Goal: Check status

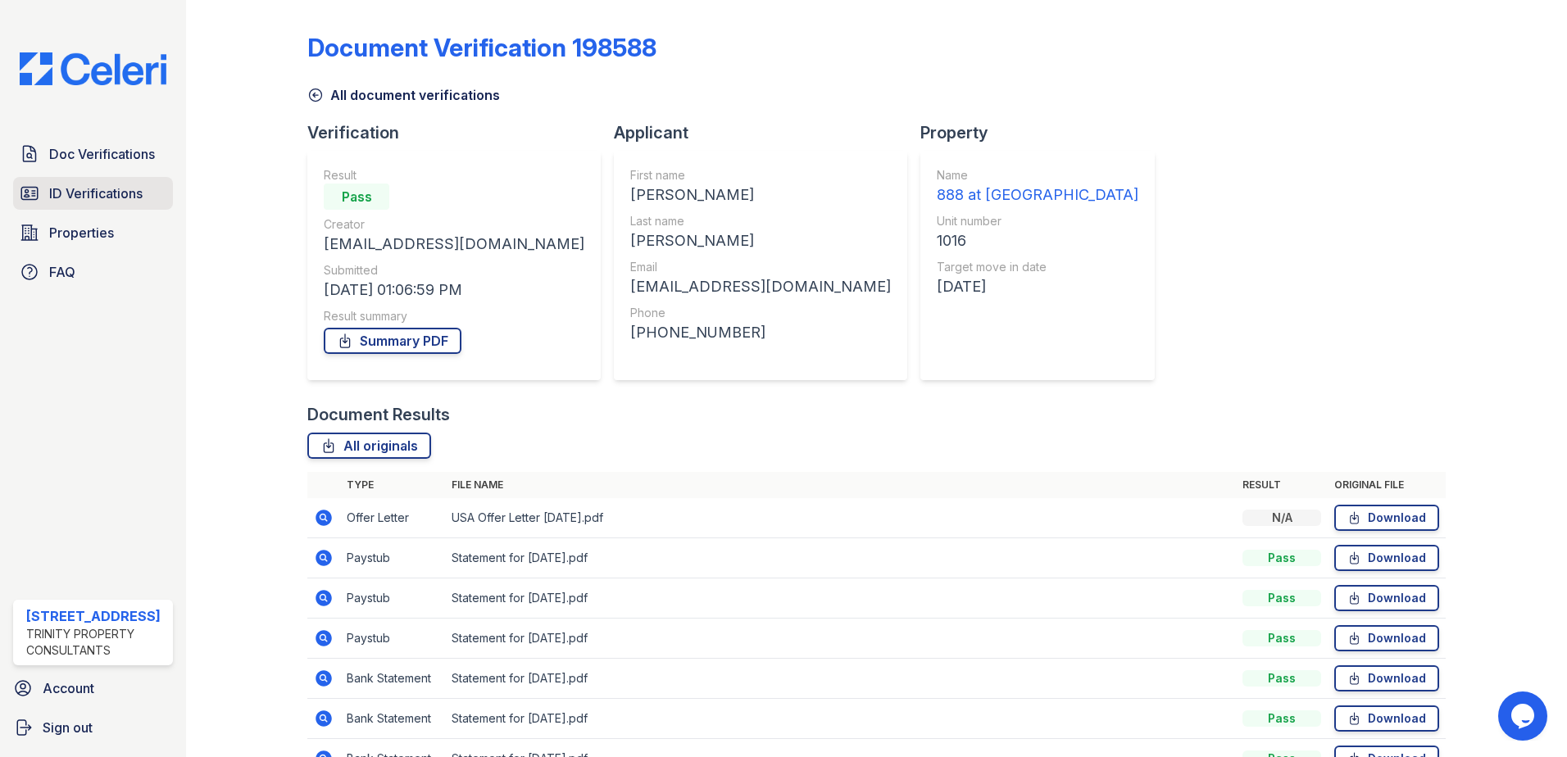
scroll to position [94, 0]
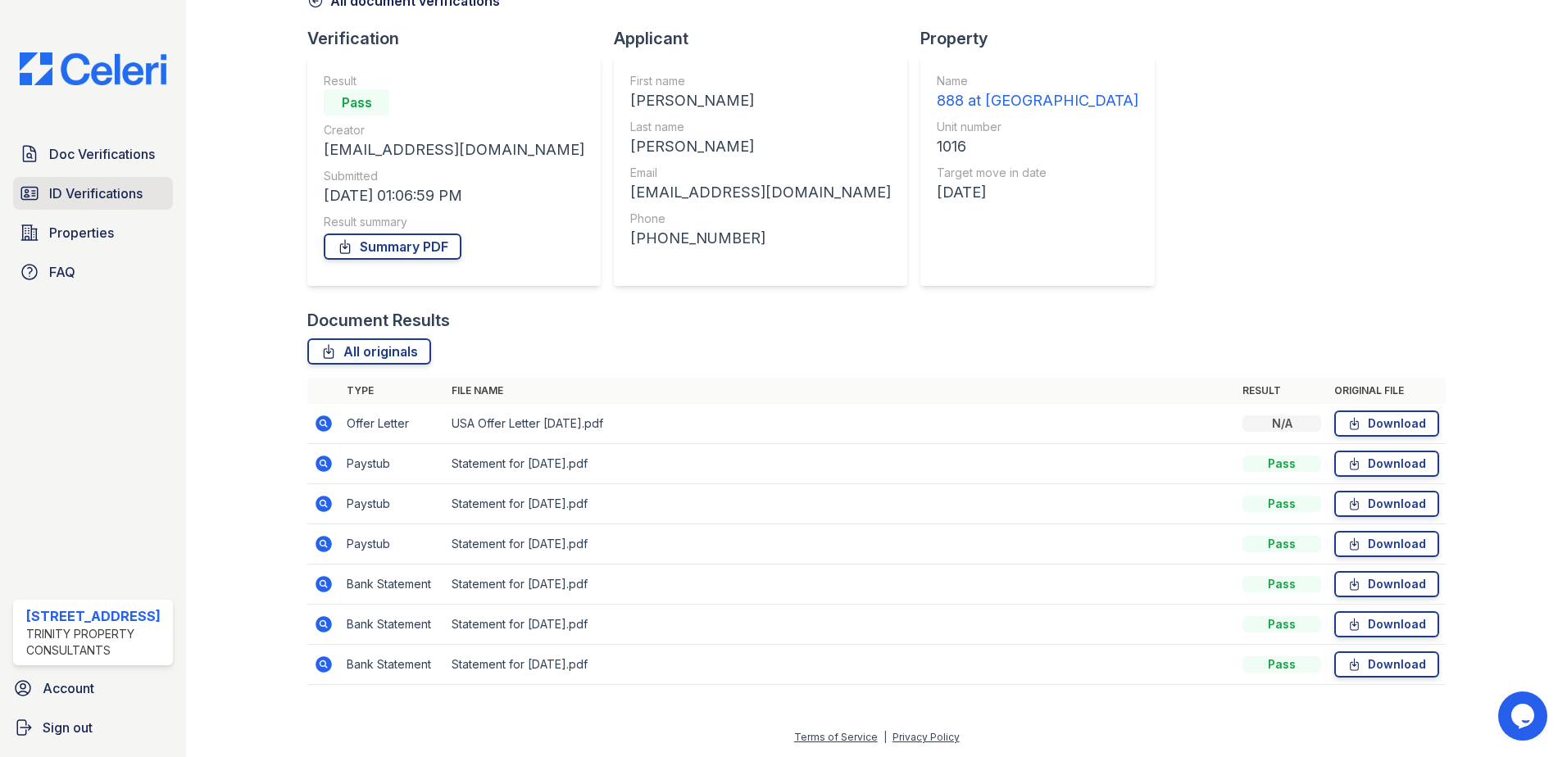
click at [127, 202] on span "ID Verifications" at bounding box center [95, 194] width 93 height 20
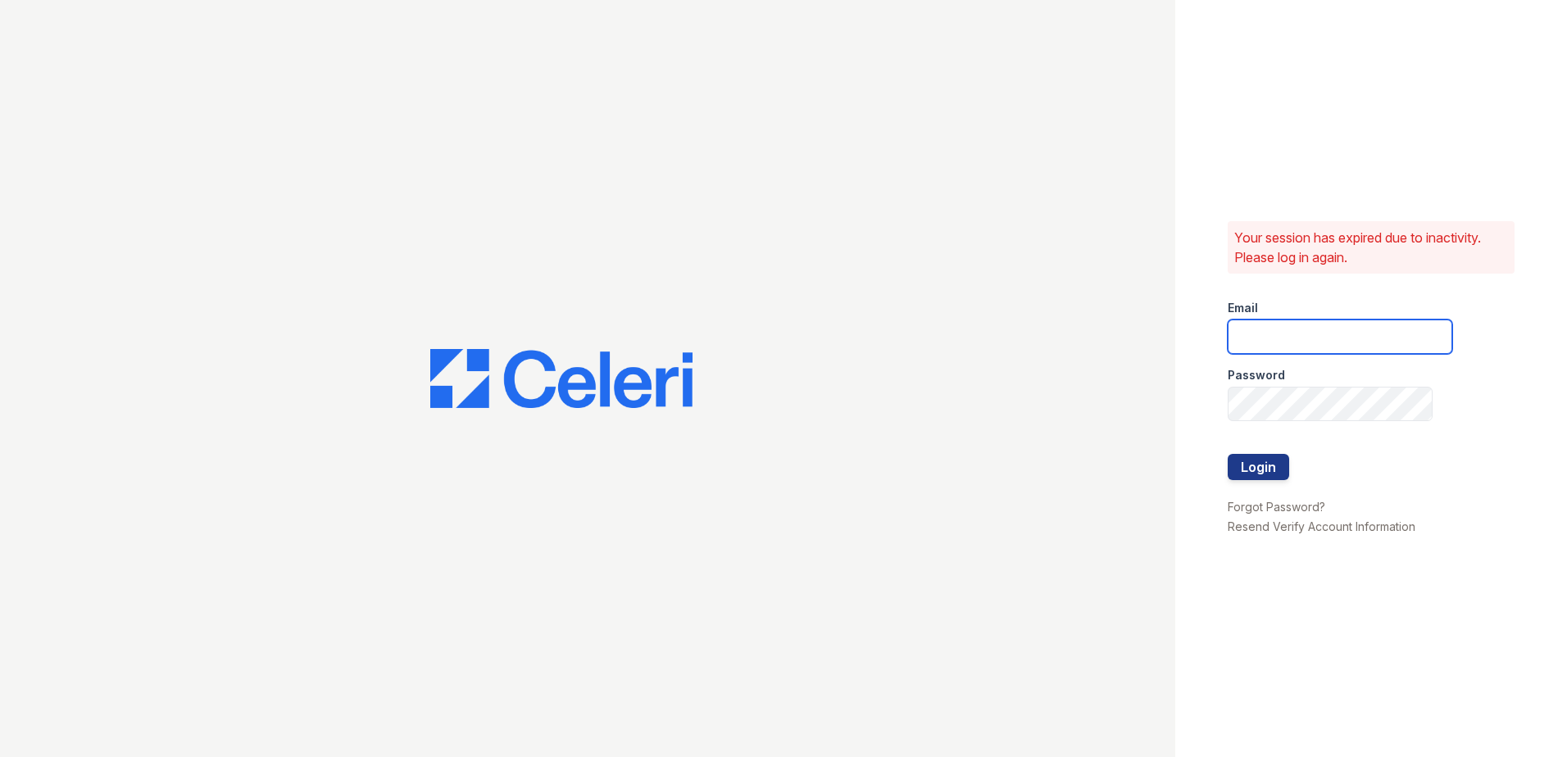
type input "888atgrandhopepark@trinity-pm.com"
click at [1237, 461] on button "Login" at bounding box center [1258, 467] width 61 height 26
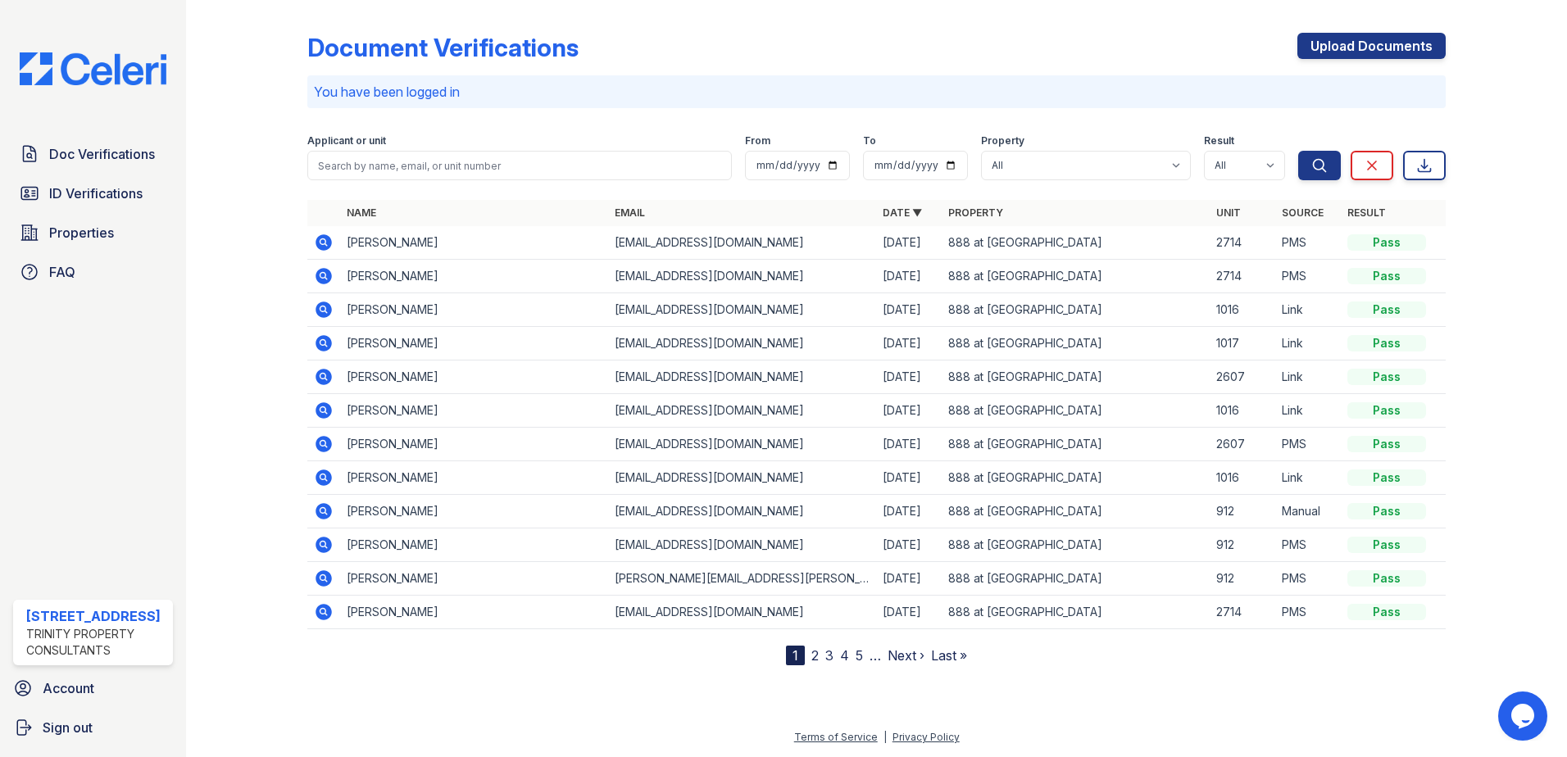
click at [426, 147] on div "Applicant or unit" at bounding box center [519, 142] width 425 height 16
click at [134, 187] on span "ID Verifications" at bounding box center [95, 194] width 93 height 20
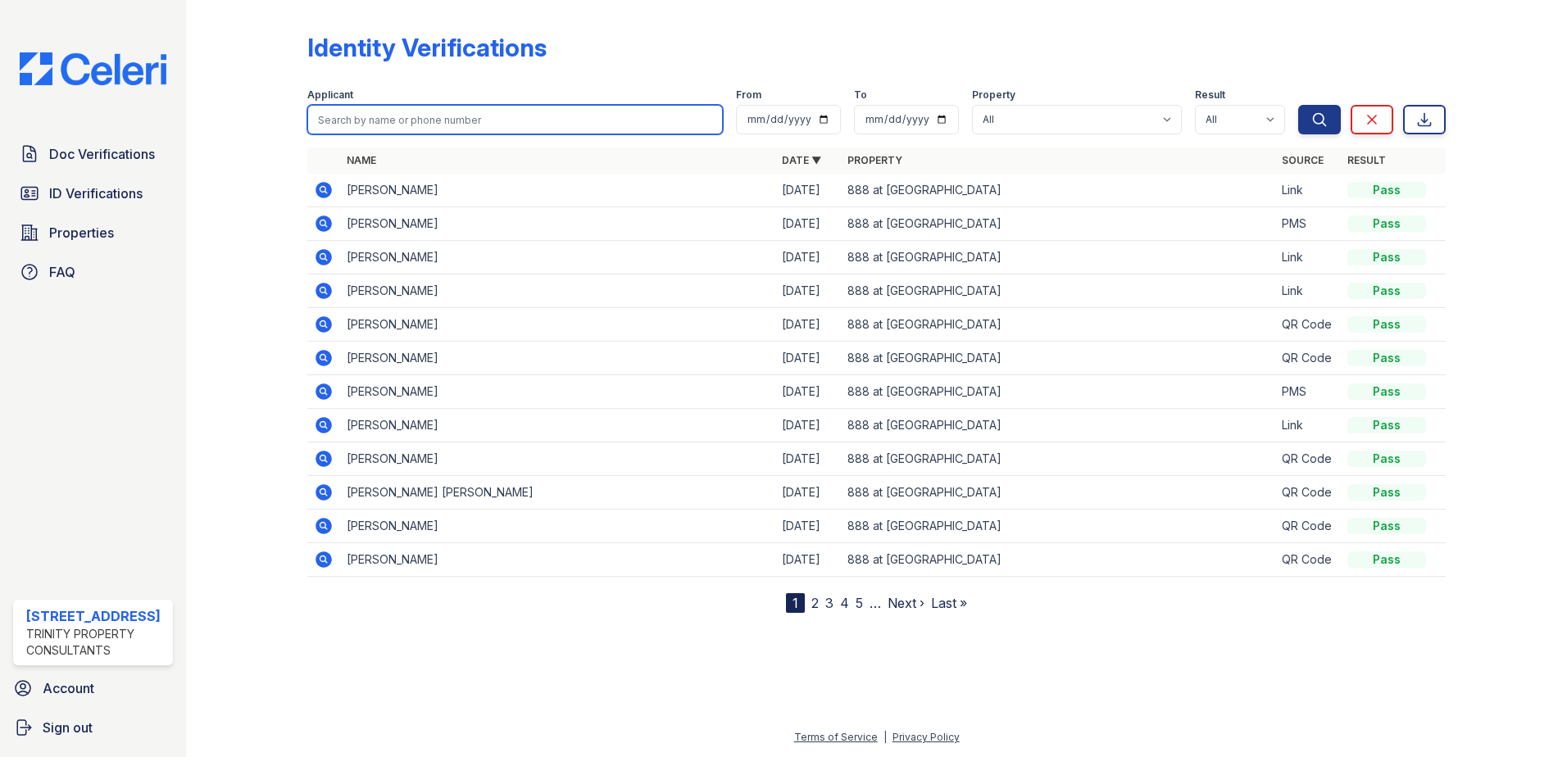
click at [399, 125] on input "search" at bounding box center [515, 120] width 416 height 30
type input "deyon"
click at [1298, 105] on button "Search" at bounding box center [1319, 120] width 43 height 30
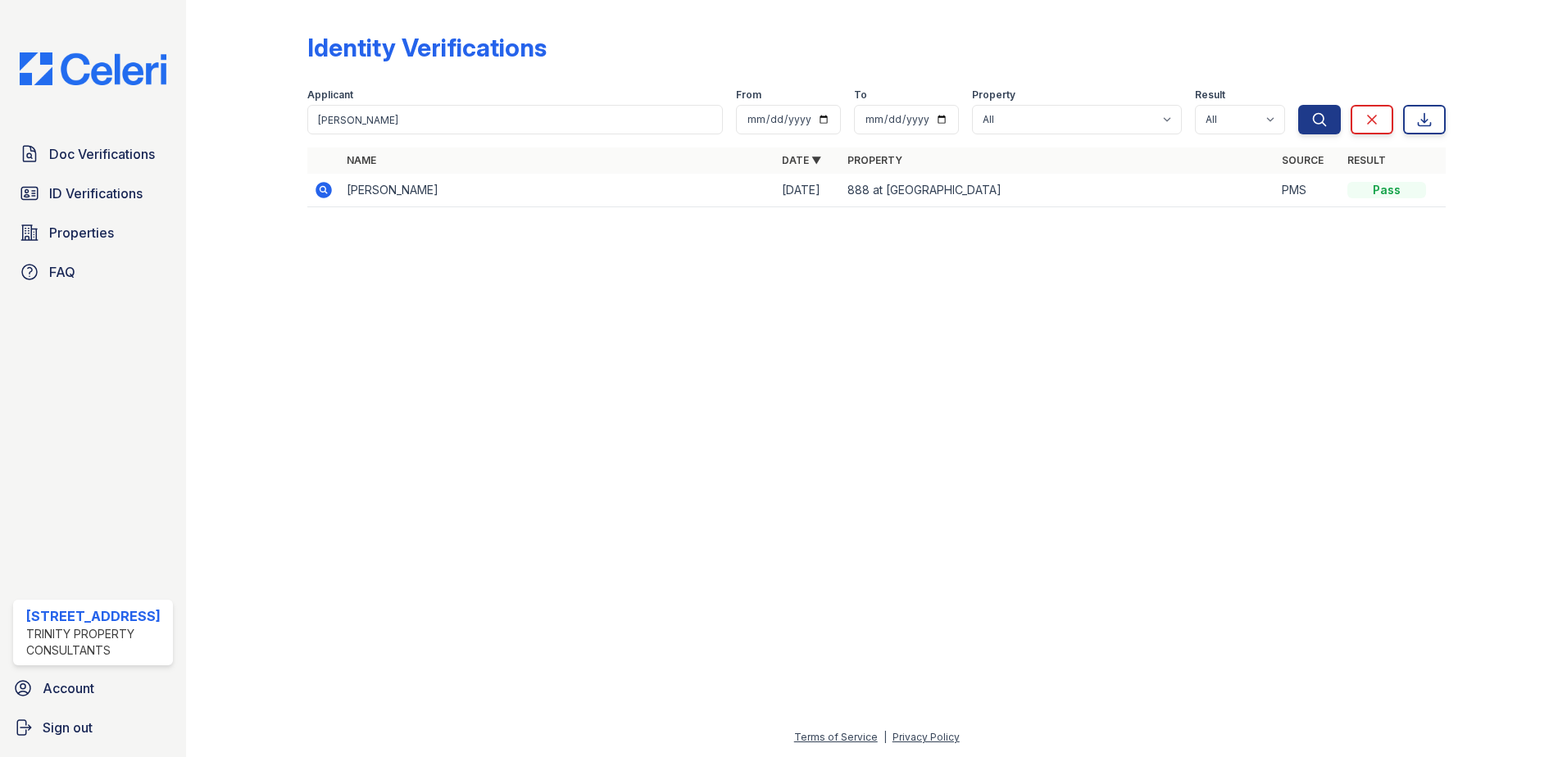
click at [328, 194] on icon at bounding box center [324, 190] width 16 height 16
